Goal: Navigation & Orientation: Find specific page/section

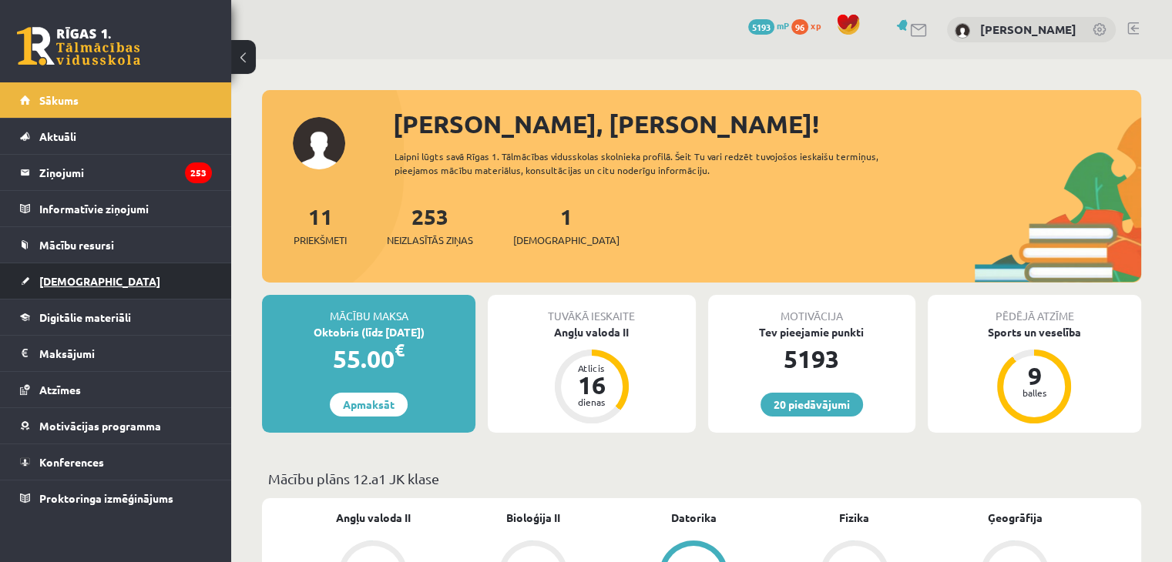
click at [69, 278] on span "[DEMOGRAPHIC_DATA]" at bounding box center [99, 281] width 121 height 14
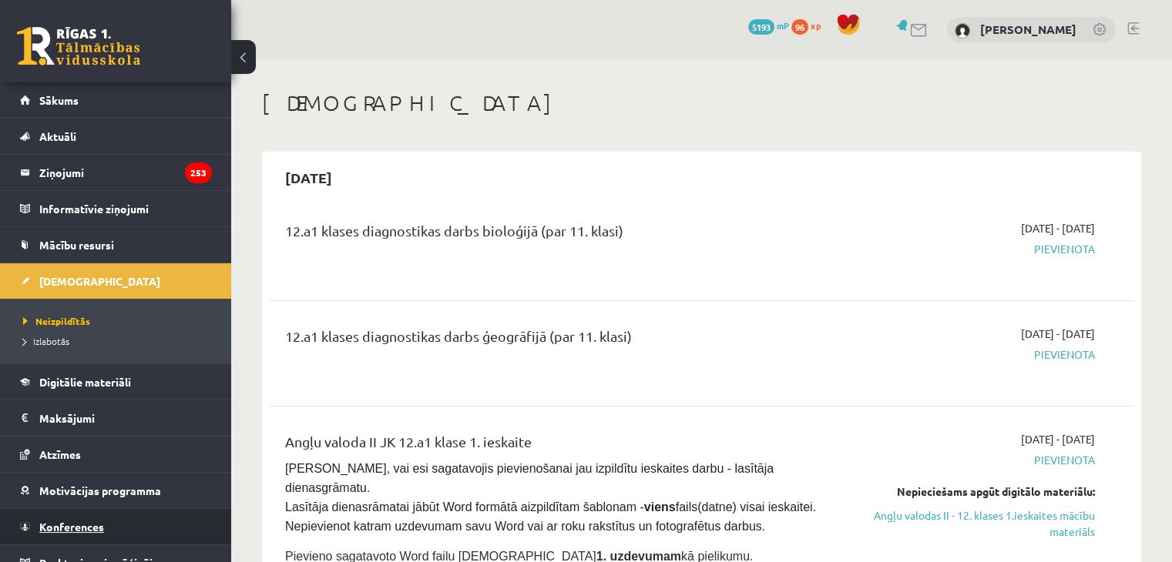
click at [68, 516] on link "Konferences" at bounding box center [116, 526] width 192 height 35
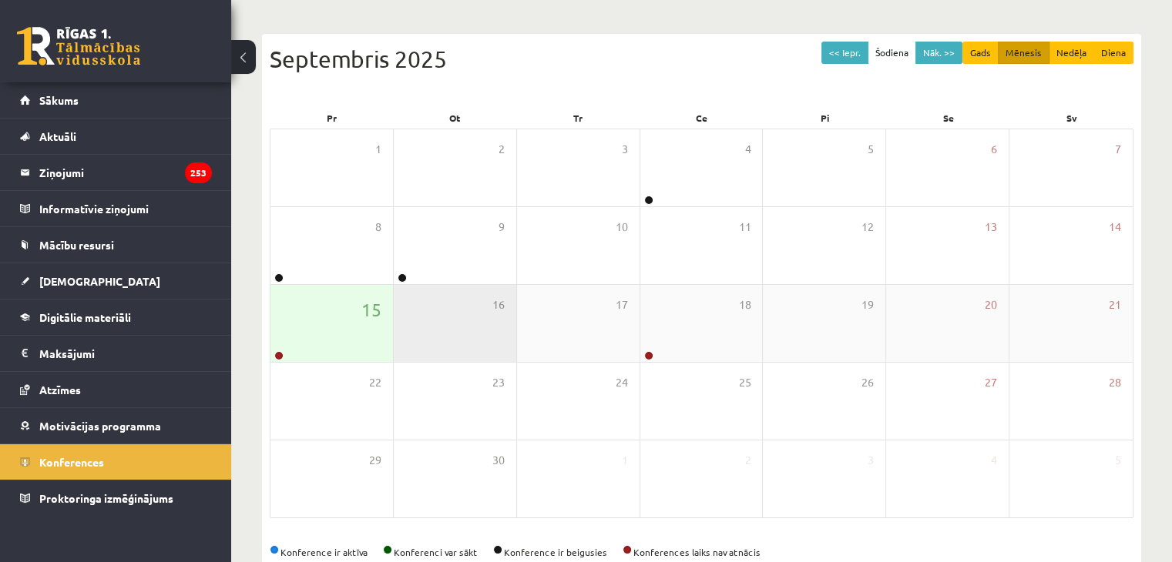
scroll to position [154, 0]
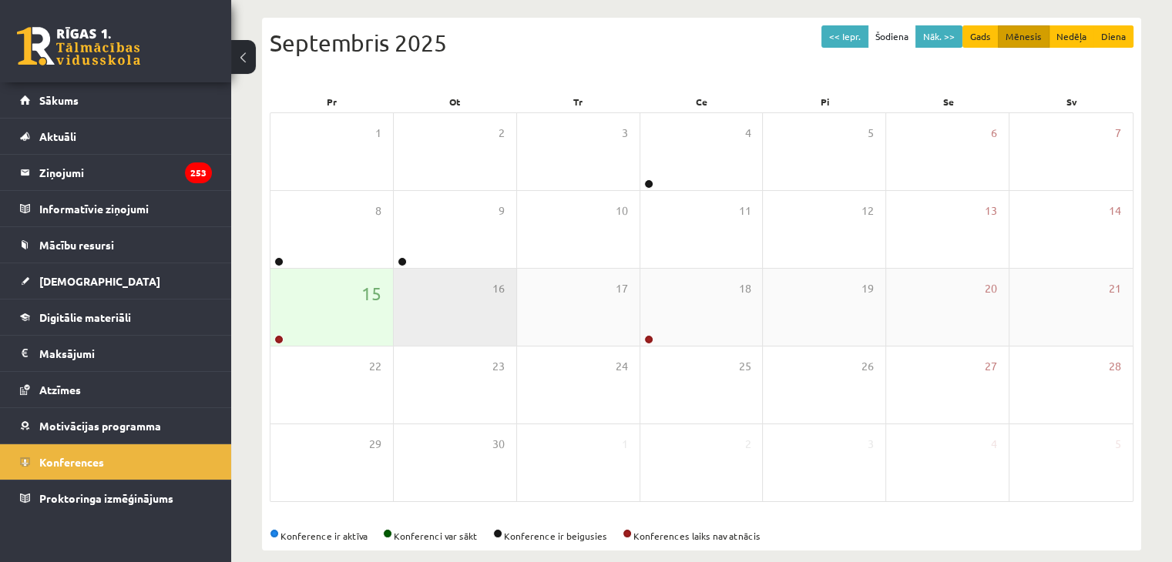
click at [408, 321] on div "16" at bounding box center [455, 307] width 123 height 77
click at [321, 335] on div "15" at bounding box center [331, 307] width 123 height 77
click at [321, 336] on div "15" at bounding box center [331, 307] width 123 height 77
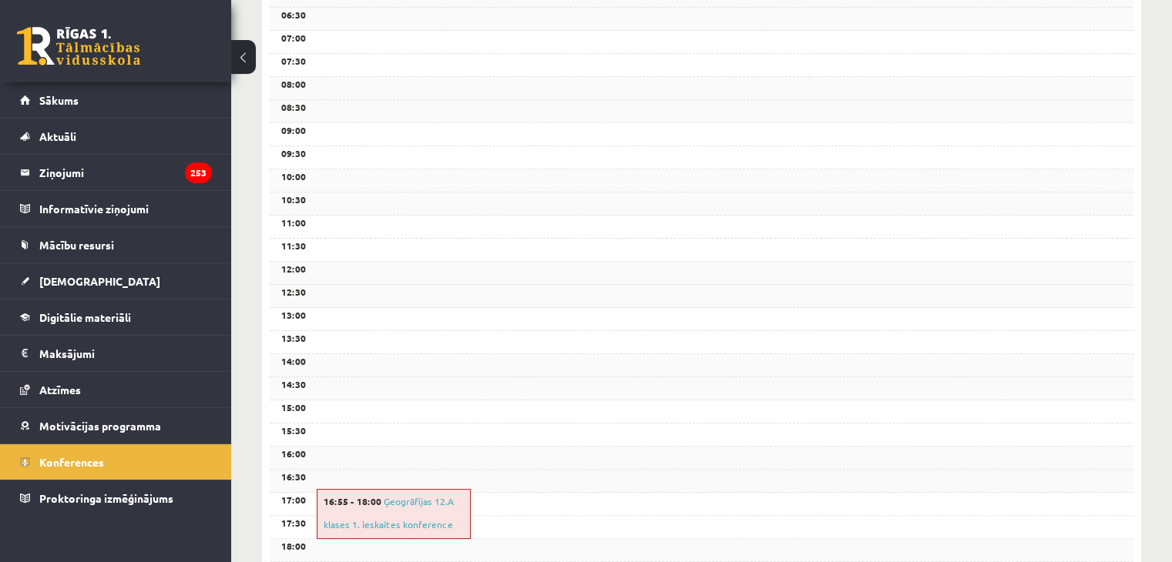
scroll to position [62, 0]
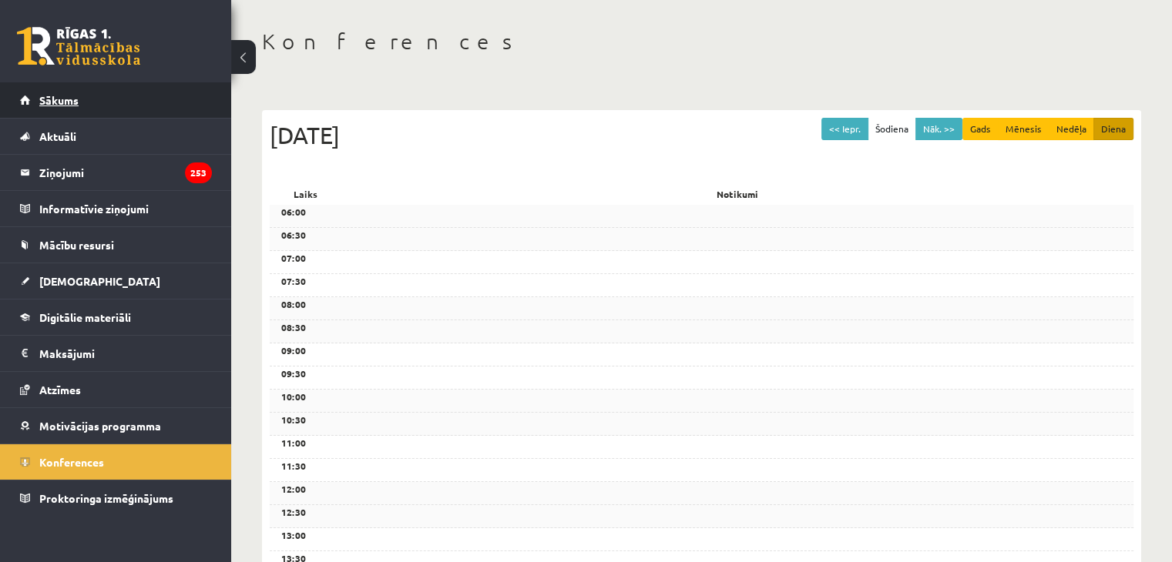
click at [99, 116] on link "Sākums" at bounding box center [116, 99] width 192 height 35
